Goal: Use online tool/utility

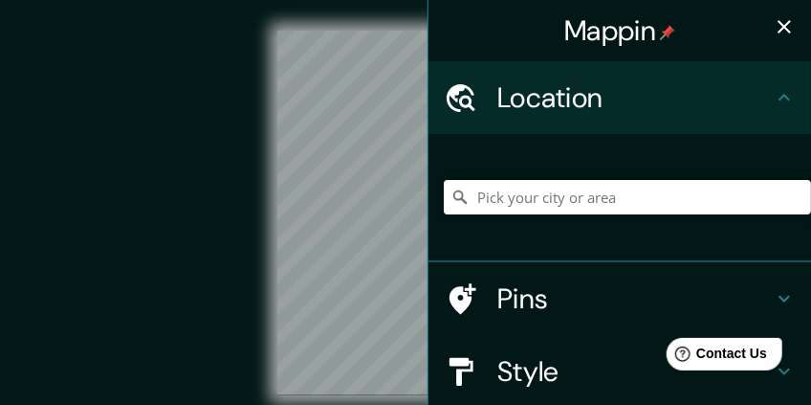
click at [778, 28] on icon "button" at bounding box center [784, 26] width 13 height 13
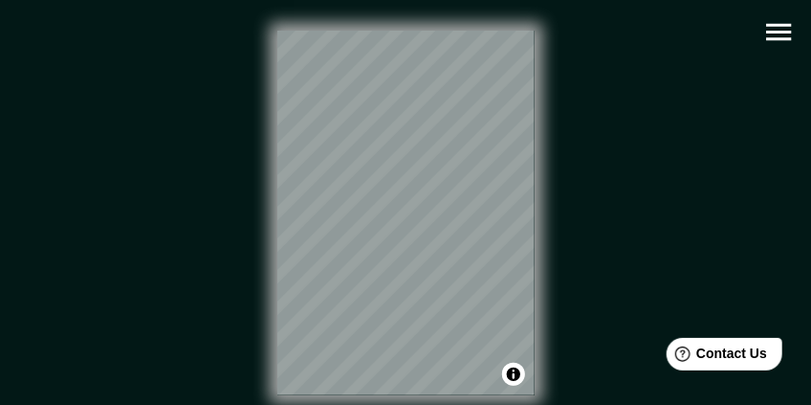
click at [778, 41] on icon "button" at bounding box center [779, 31] width 33 height 33
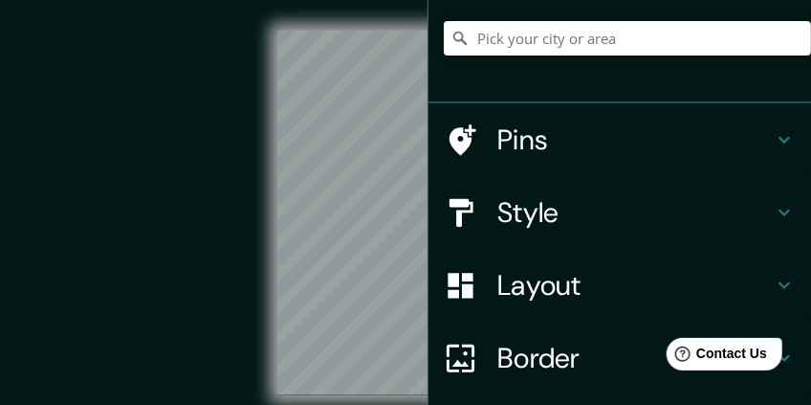
scroll to position [307, 0]
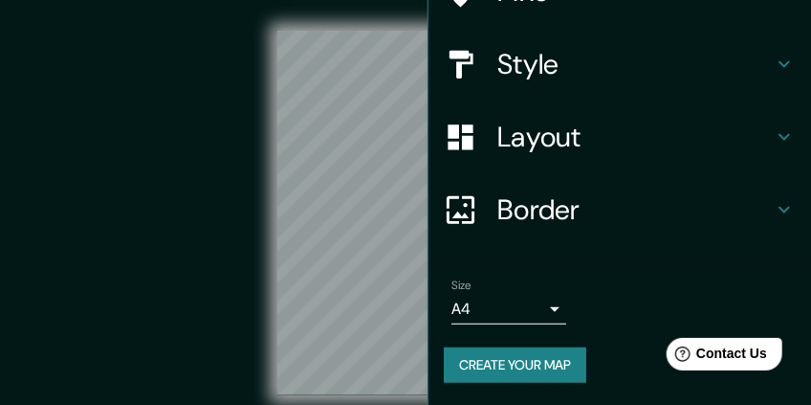
click at [548, 158] on div "Layout" at bounding box center [620, 136] width 383 height 73
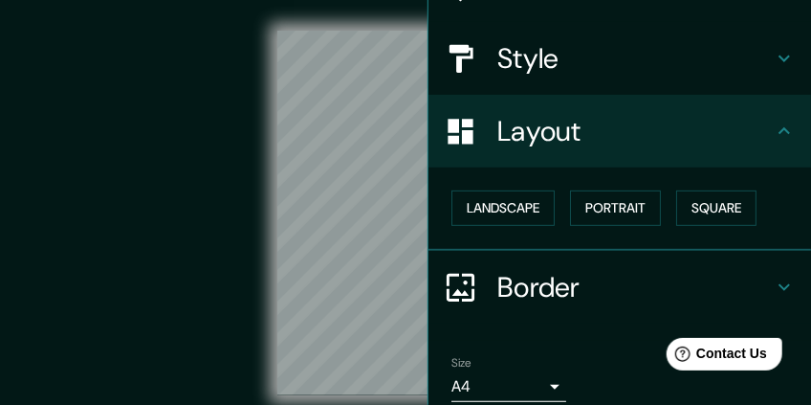
scroll to position [181, 0]
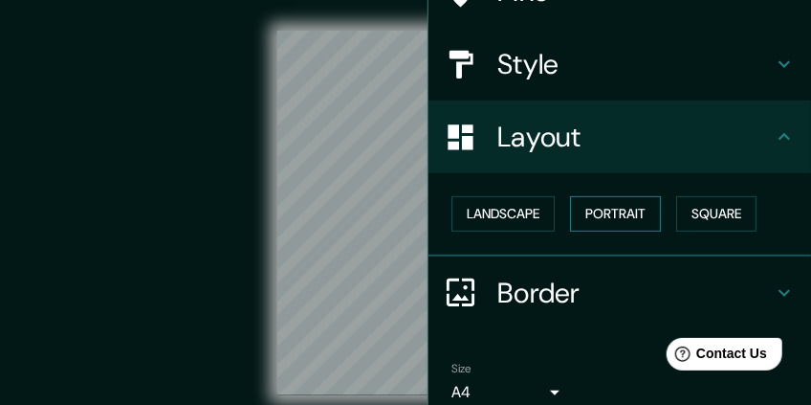
click at [603, 210] on button "Portrait" at bounding box center [615, 213] width 91 height 35
click at [542, 213] on button "Landscape" at bounding box center [503, 213] width 103 height 35
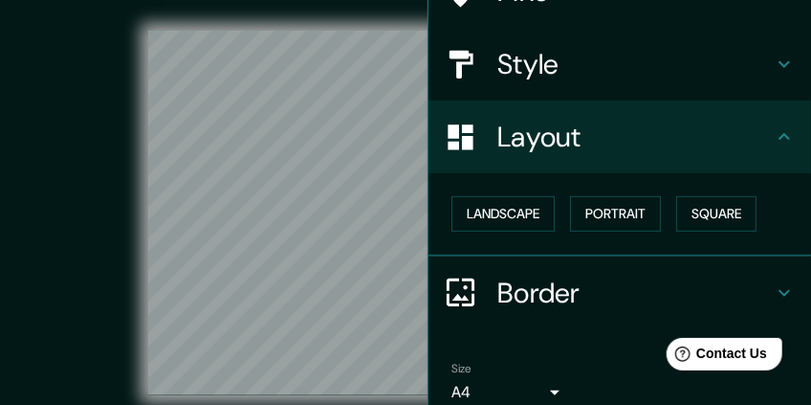
scroll to position [0, 0]
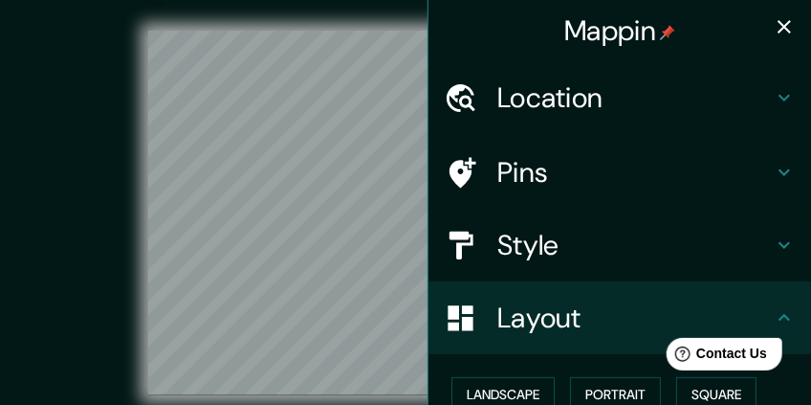
click at [774, 23] on icon "button" at bounding box center [784, 26] width 23 height 23
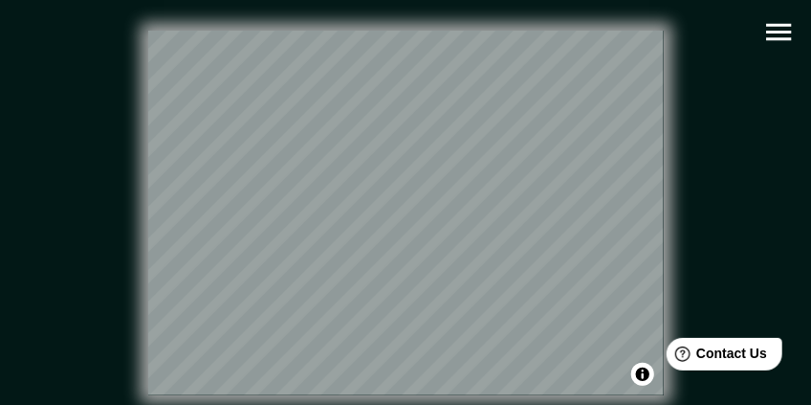
click at [780, 33] on icon "button" at bounding box center [779, 31] width 33 height 33
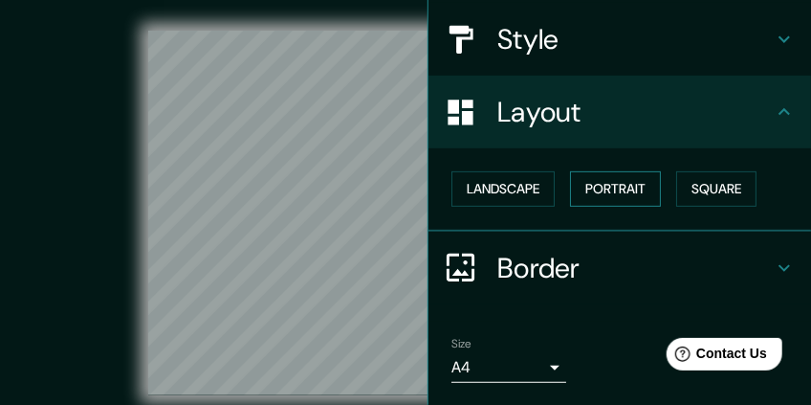
scroll to position [142, 0]
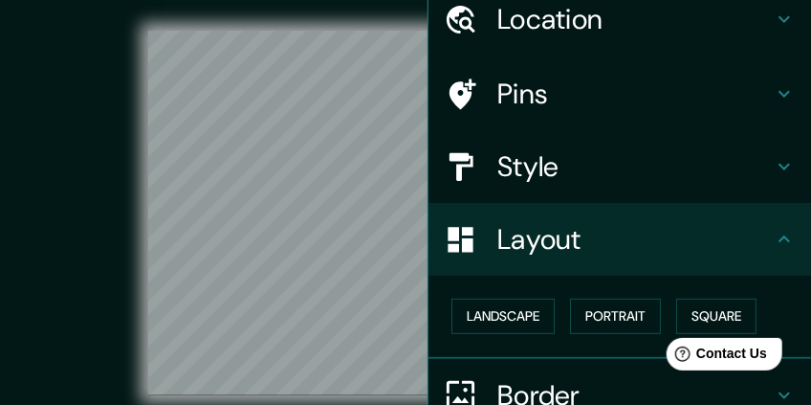
click at [565, 189] on div "Style" at bounding box center [620, 166] width 383 height 73
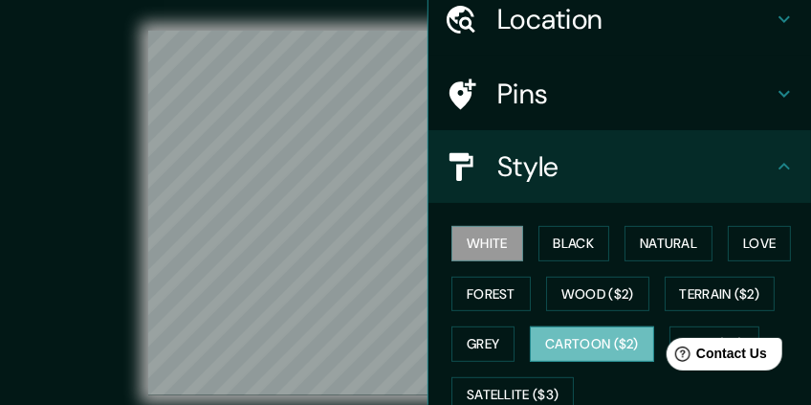
scroll to position [206, 0]
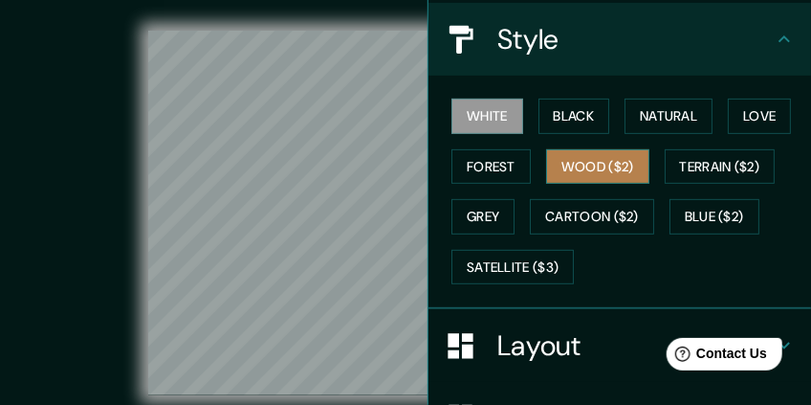
click at [592, 176] on button "Wood ($2)" at bounding box center [597, 166] width 103 height 35
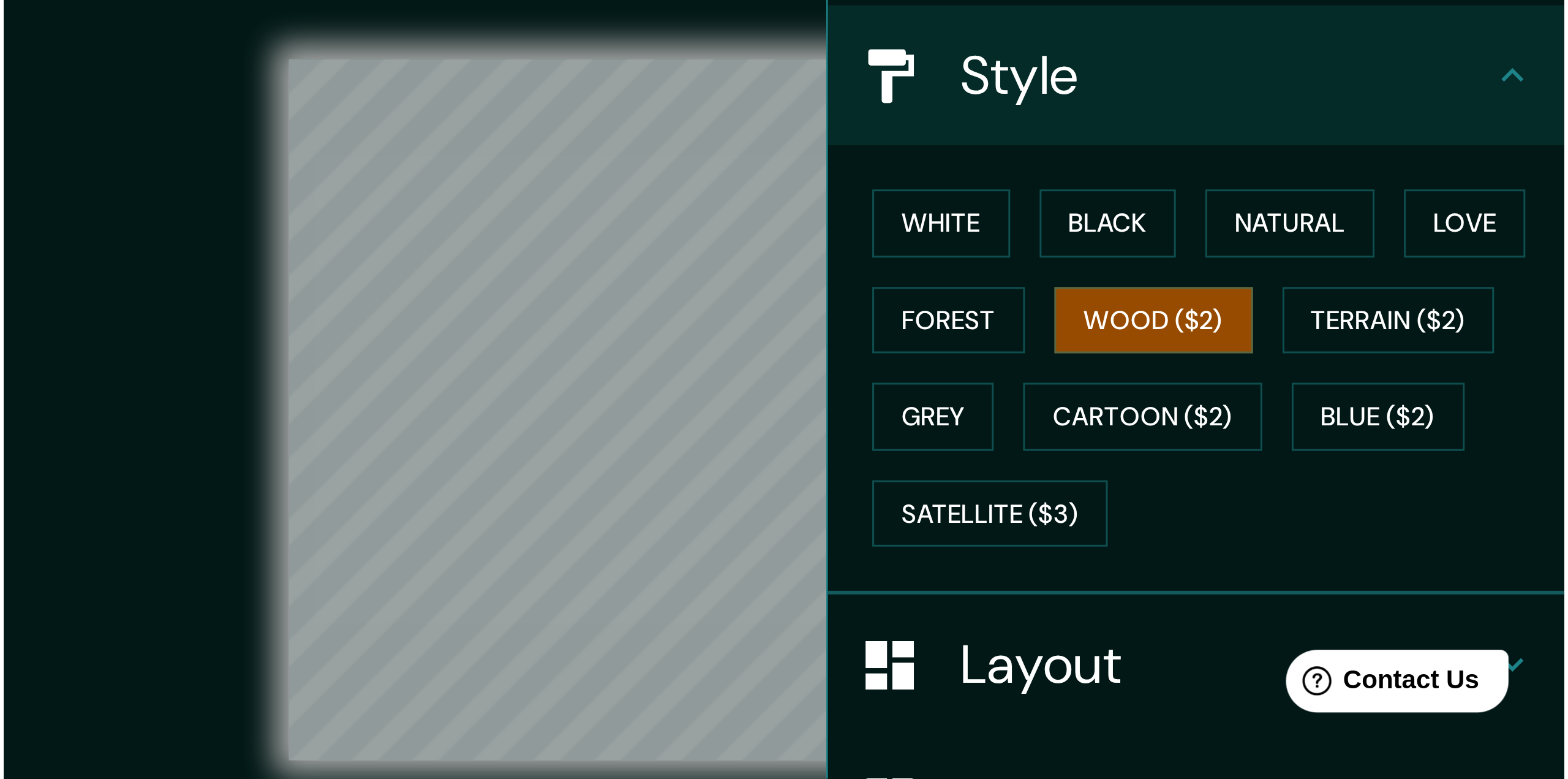
scroll to position [0, 0]
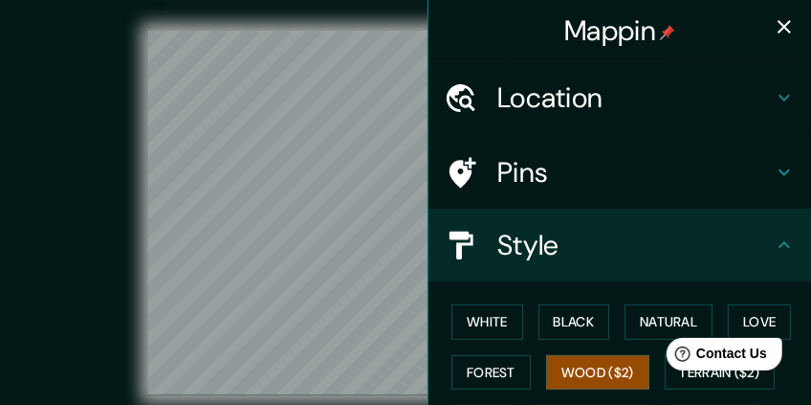
click at [778, 28] on icon "button" at bounding box center [784, 26] width 13 height 13
